Goal: Transaction & Acquisition: Book appointment/travel/reservation

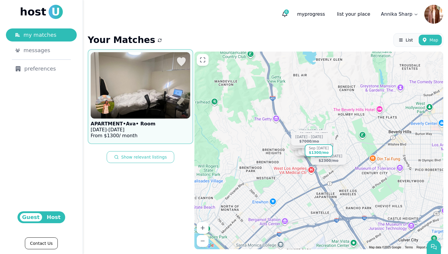
click at [157, 100] on img at bounding box center [141, 85] width 110 height 73
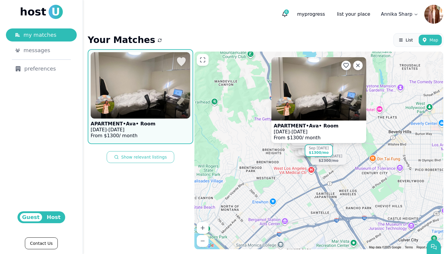
click at [144, 129] on p "[DATE] - [DATE]" at bounding box center [123, 130] width 65 height 6
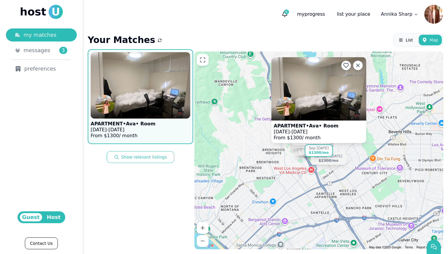
click at [34, 12] on span "host" at bounding box center [33, 12] width 26 height 12
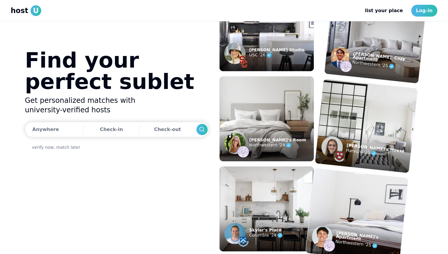
click at [33, 11] on span "U" at bounding box center [36, 10] width 11 height 11
click at [426, 11] on link "Log-in" at bounding box center [425, 11] width 26 height 12
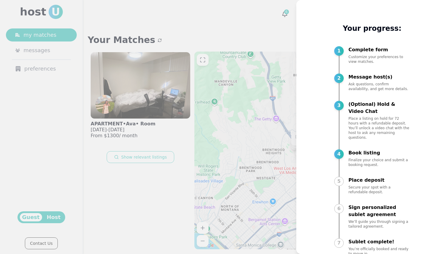
click at [111, 246] on div at bounding box center [224, 127] width 448 height 254
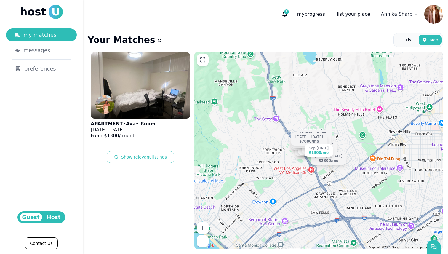
click at [158, 39] on button "submit" at bounding box center [160, 40] width 4 height 6
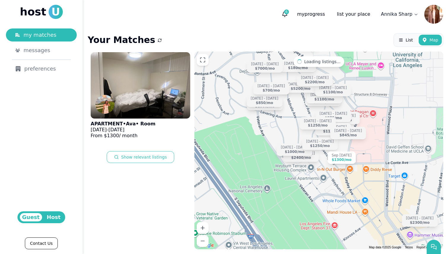
drag, startPoint x: 368, startPoint y: 149, endPoint x: 355, endPoint y: 216, distance: 68.2
click at [356, 215] on div "Sep [DATE] $1300 /[DATE] - [DATE] $2250 /[DATE] - [DATE] $875 /[DATE] - [DATE] …" at bounding box center [319, 151] width 249 height 198
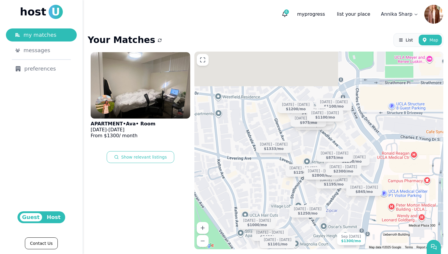
drag, startPoint x: 354, startPoint y: 88, endPoint x: 364, endPoint y: 157, distance: 69.8
click at [364, 157] on div "Sep [DATE] $1300 /[DATE] - [DATE] $2250 /[DATE] - [DATE] $875 /[DATE] - [DATE] …" at bounding box center [319, 151] width 249 height 198
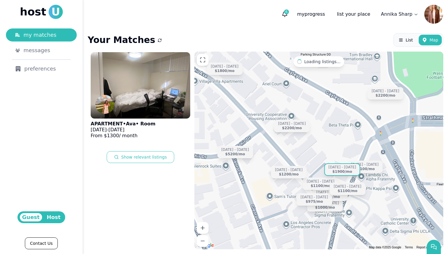
click at [350, 171] on div "$1900 /mo" at bounding box center [343, 172] width 20 height 4
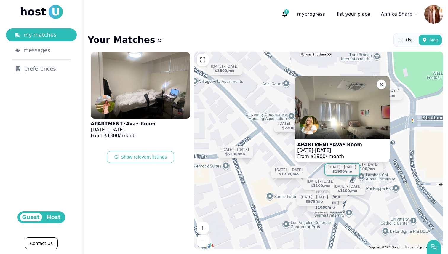
click at [268, 149] on div "Sep [DATE] $1300 /[DATE] - [DATE] $1000 /[DATE] - [DATE] $1100 /[DATE] - [DATE]…" at bounding box center [319, 151] width 249 height 198
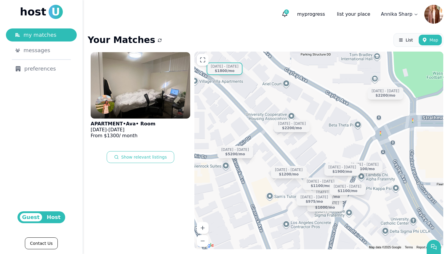
click at [222, 71] on div "$1800 /mo" at bounding box center [225, 70] width 20 height 4
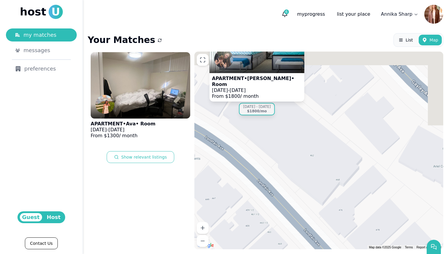
drag, startPoint x: 247, startPoint y: 113, endPoint x: 286, endPoint y: 190, distance: 86.5
click at [285, 189] on div "Sep [DATE] $1300 /[DATE] - [DATE] $1000 /[DATE] - [DATE] $1100 /[DATE] - [DATE]…" at bounding box center [319, 151] width 249 height 198
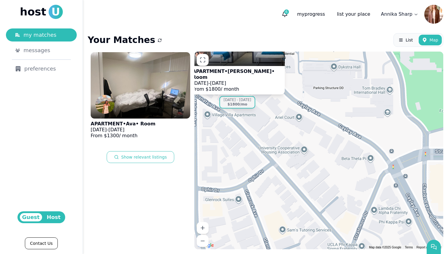
drag, startPoint x: 402, startPoint y: 205, endPoint x: 289, endPoint y: 117, distance: 142.8
click at [289, 117] on div "Sep [DATE] $1300 /mo APARTMENT • [PERSON_NAME] • Room [DATE] - [DATE] From $ 18…" at bounding box center [319, 151] width 249 height 198
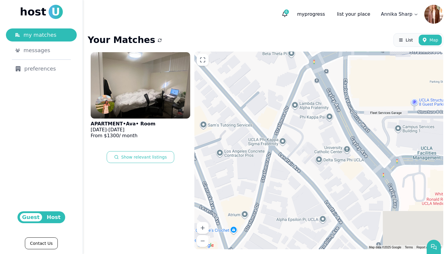
drag, startPoint x: 364, startPoint y: 176, endPoint x: 313, endPoint y: 100, distance: 91.2
click at [313, 100] on div "Sep [DATE] $1300 /mo APARTMENT • [PERSON_NAME] • Room [DATE] - [DATE] From $ 18…" at bounding box center [319, 151] width 249 height 198
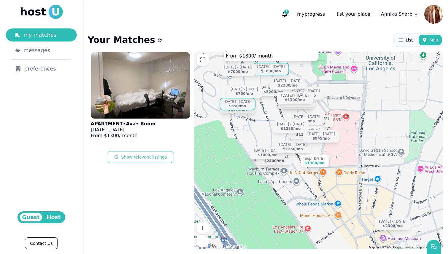
click at [237, 105] on div "$850 /mo" at bounding box center [237, 106] width 17 height 4
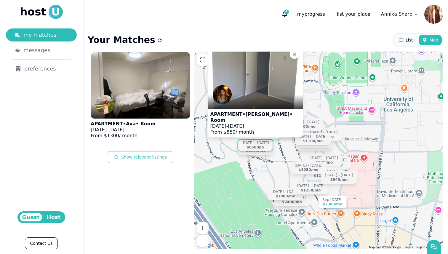
drag, startPoint x: 273, startPoint y: 111, endPoint x: 290, endPoint y: 152, distance: 45.1
click at [290, 152] on div "Sep [DATE] $1300 /[DATE] - [DATE] $2250 /[DATE] - [DATE] $875 /[DATE] - [DATE] …" at bounding box center [319, 151] width 249 height 198
click at [263, 152] on div "[DATE] - [DATE] $1800 /mo" at bounding box center [256, 148] width 36 height 12
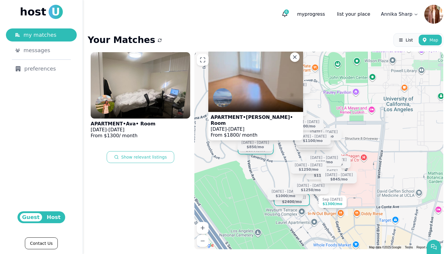
click at [297, 201] on div "$2400 /mo" at bounding box center [292, 202] width 20 height 4
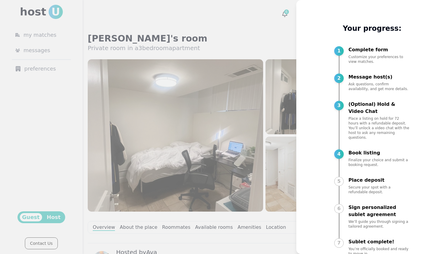
click at [235, 40] on div at bounding box center [224, 127] width 448 height 254
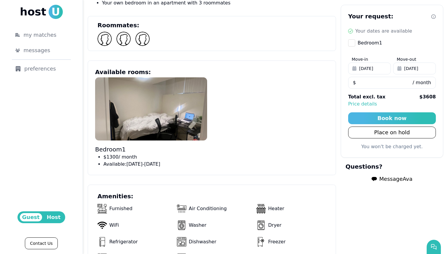
scroll to position [234, 0]
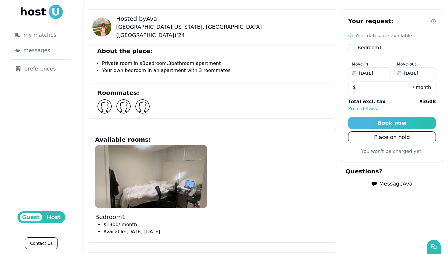
click at [107, 25] on img at bounding box center [102, 26] width 19 height 19
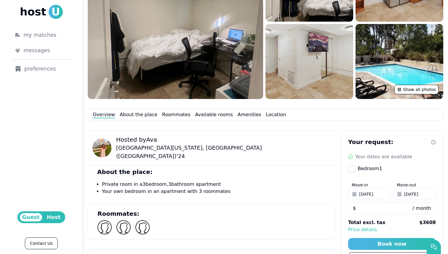
scroll to position [111, 0]
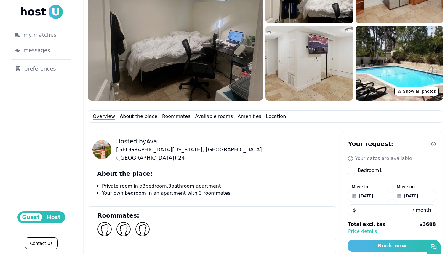
click at [226, 66] on img at bounding box center [176, 24] width 176 height 152
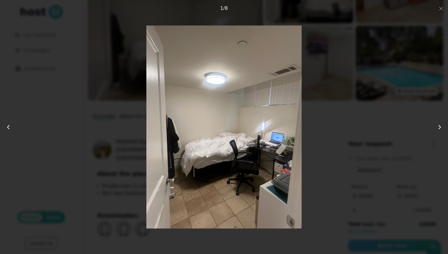
click at [431, 130] on button at bounding box center [435, 127] width 26 height 36
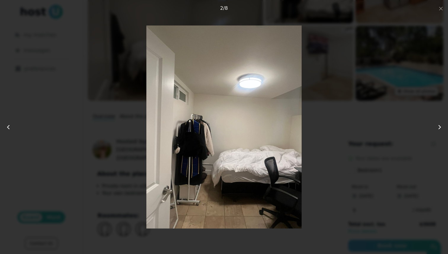
click at [431, 131] on button at bounding box center [435, 127] width 26 height 36
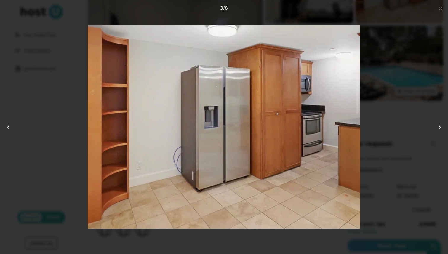
click at [431, 132] on button at bounding box center [435, 127] width 26 height 36
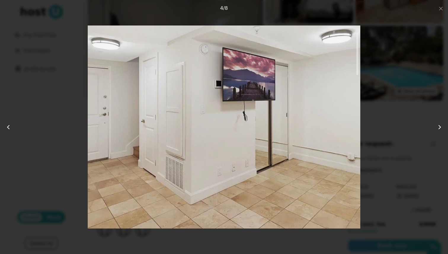
click at [431, 132] on button at bounding box center [435, 127] width 26 height 36
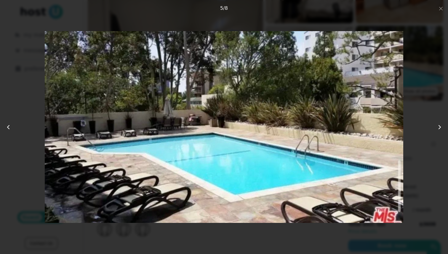
click at [431, 131] on button at bounding box center [435, 127] width 26 height 36
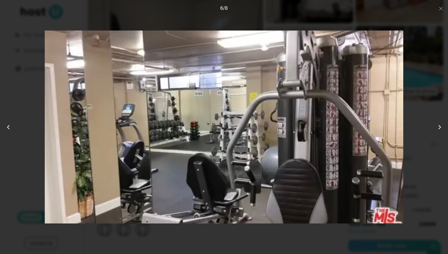
click at [431, 131] on button at bounding box center [435, 127] width 26 height 36
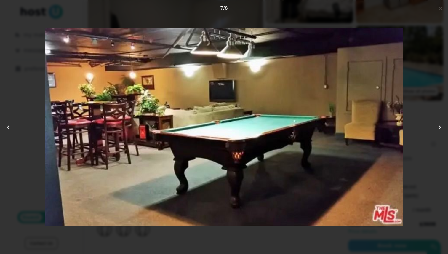
click at [431, 131] on button at bounding box center [435, 127] width 26 height 36
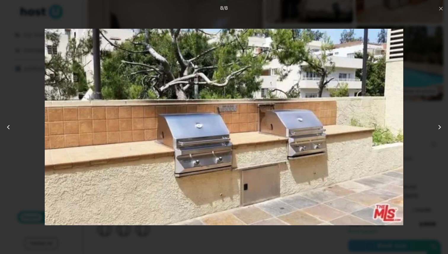
click at [440, 10] on icon "button" at bounding box center [441, 8] width 5 height 5
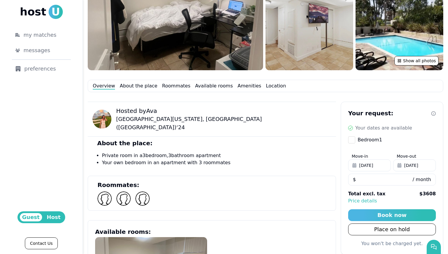
scroll to position [264, 0]
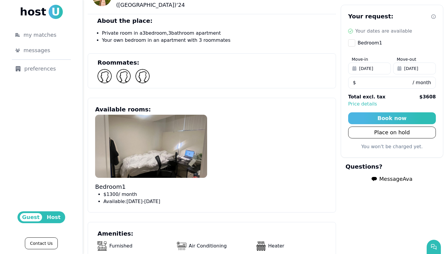
click at [418, 71] on span "Mar 27, 2026" at bounding box center [411, 69] width 14 height 6
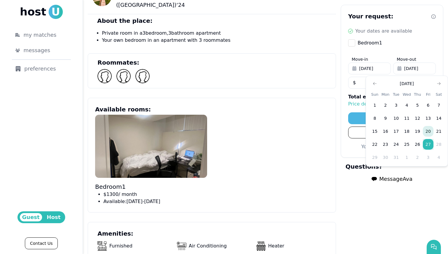
click at [430, 133] on button "20" at bounding box center [428, 131] width 11 height 11
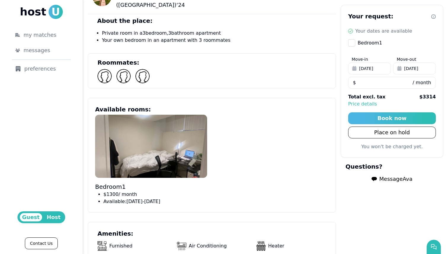
click at [406, 71] on span "Mar 20, 2026" at bounding box center [411, 69] width 14 height 6
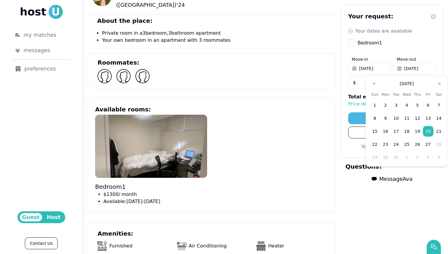
click at [361, 151] on div "Your request: Your dates are available Bedroom 1 Move-in Jan 4, 2026 Move-out M…" at bounding box center [392, 81] width 103 height 153
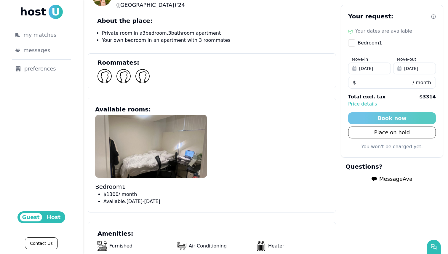
click at [385, 121] on div "Book now" at bounding box center [392, 118] width 29 height 8
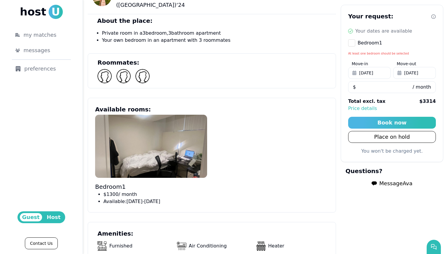
click at [351, 42] on button "Bedroom 1" at bounding box center [351, 42] width 7 height 7
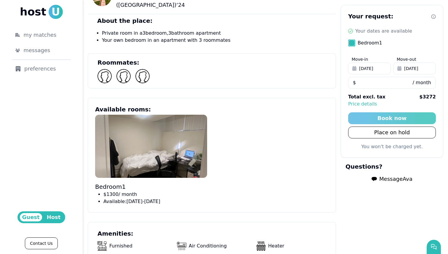
click at [390, 117] on div "Book now" at bounding box center [392, 118] width 29 height 8
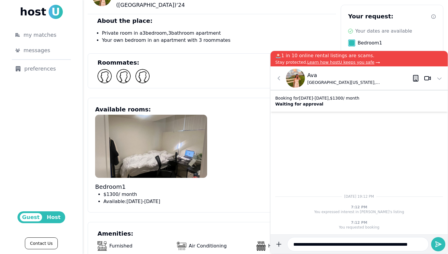
scroll to position [0, 0]
type input "**********"
click at [273, 237] on button "submit" at bounding box center [279, 244] width 12 height 14
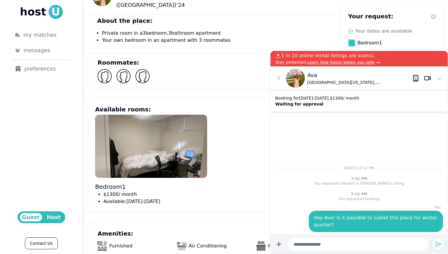
click at [430, 52] on p "🚨1 in 10 online rental listings are scams." at bounding box center [359, 55] width 168 height 7
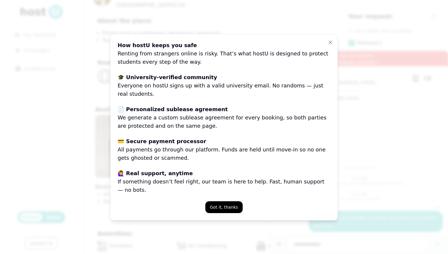
click at [324, 44] on div "Scam Info How hostU keeps you safe Renting from strangers online is risky. That…" at bounding box center [224, 127] width 228 height 187
click at [330, 45] on icon "button" at bounding box center [330, 42] width 5 height 5
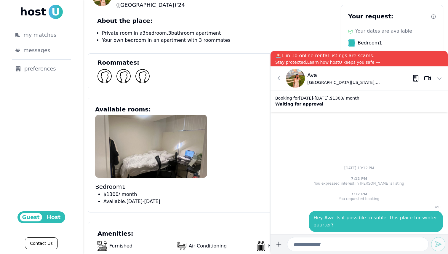
click at [287, 17] on p "About the place:" at bounding box center [212, 21] width 248 height 8
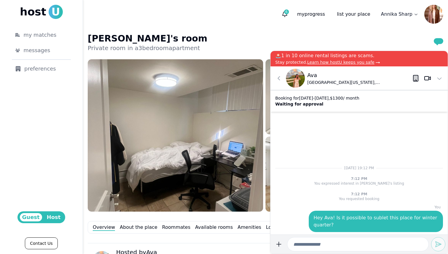
click at [439, 11] on img at bounding box center [434, 14] width 19 height 19
